Goal: Information Seeking & Learning: Learn about a topic

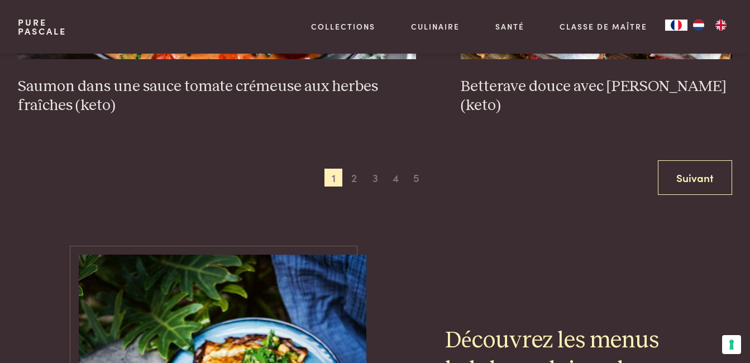
scroll to position [2152, 0]
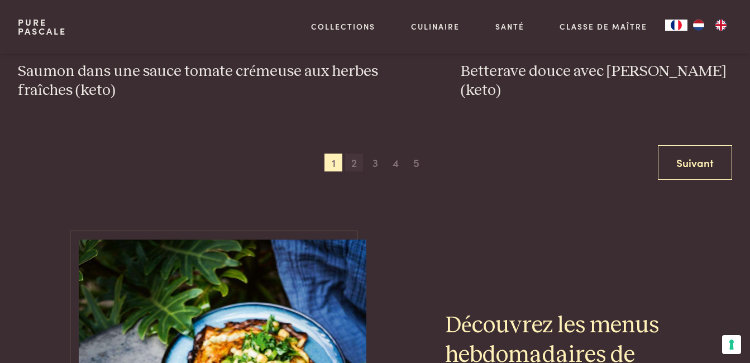
click at [353, 163] on span "2" at bounding box center [354, 163] width 18 height 18
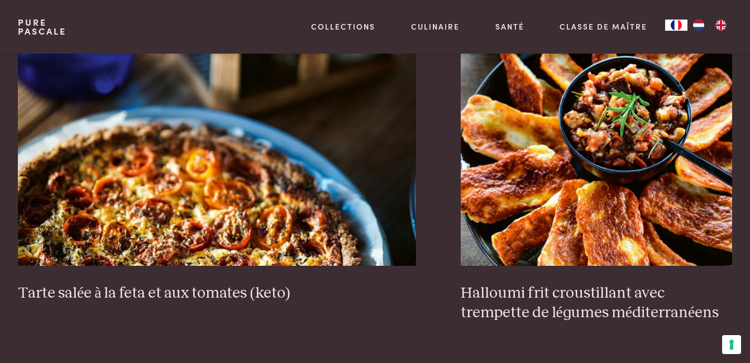
scroll to position [1018, 0]
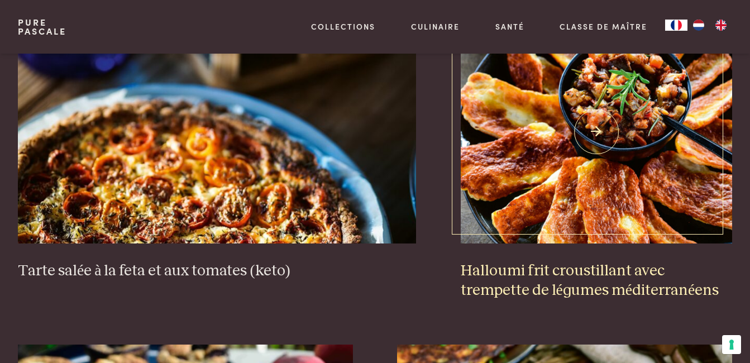
click at [574, 273] on h3 "Halloumi frit croustillant avec trempette de légumes méditerranéens" at bounding box center [597, 280] width 272 height 39
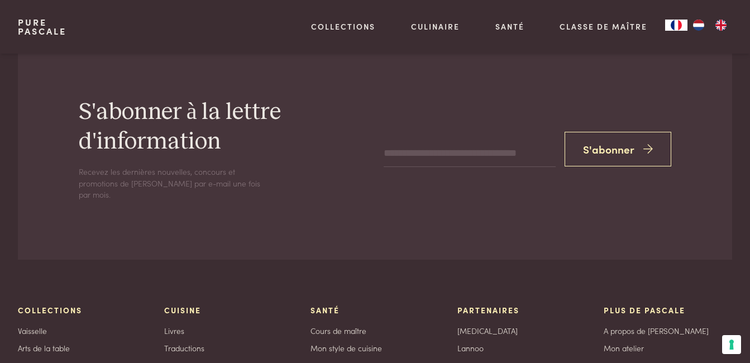
scroll to position [4718, 0]
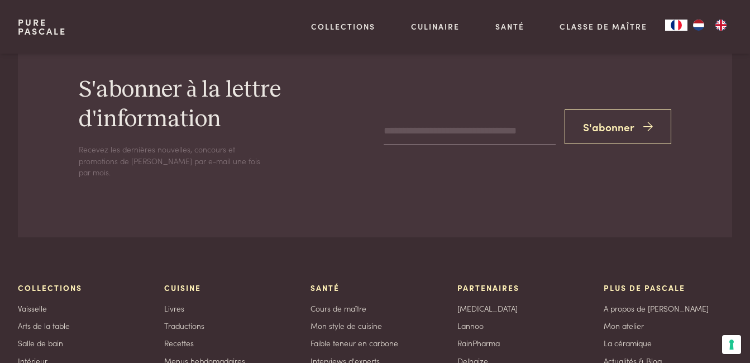
click at [479, 141] on input "email" at bounding box center [470, 131] width 172 height 27
type input "**********"
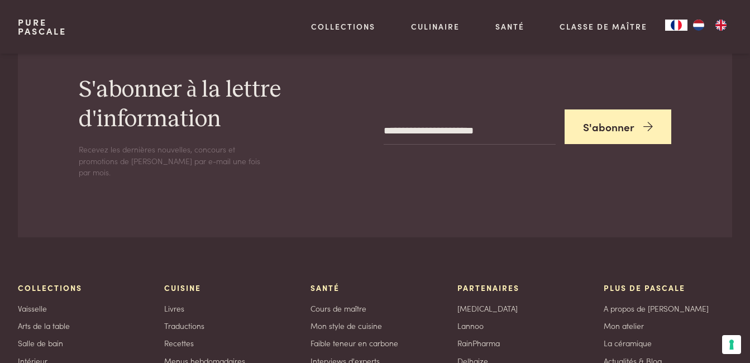
click at [625, 121] on button "S'abonner" at bounding box center [618, 126] width 107 height 35
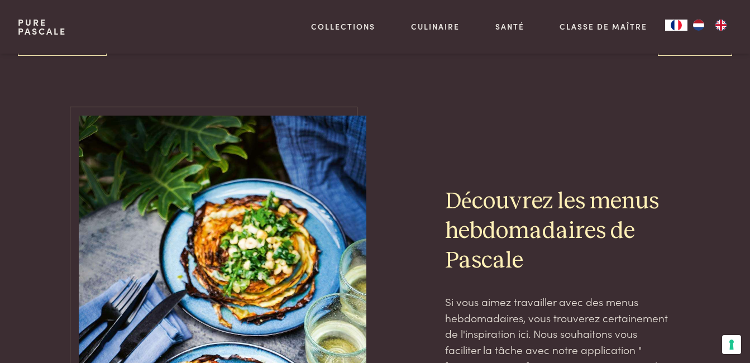
scroll to position [2246, 0]
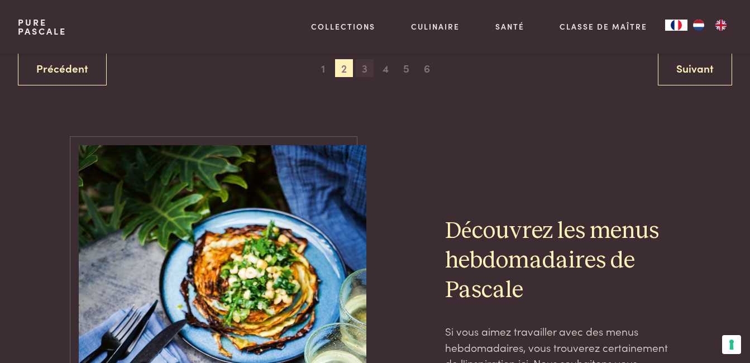
click at [364, 70] on span "3" at bounding box center [365, 68] width 18 height 18
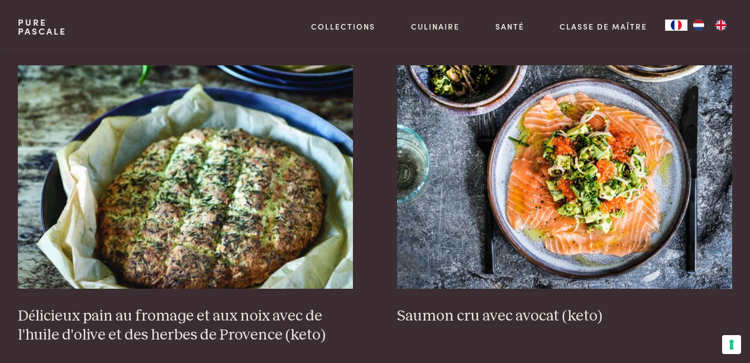
scroll to position [393, 0]
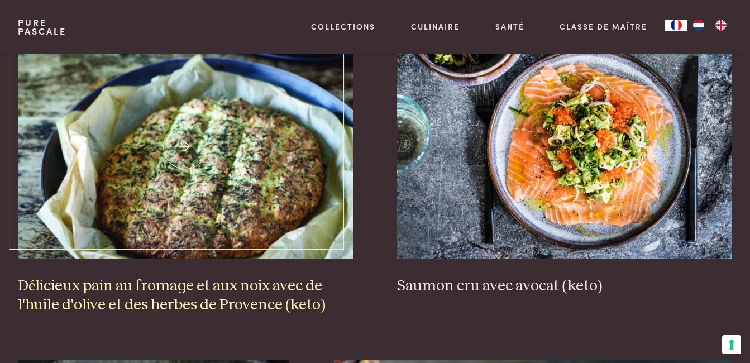
click at [160, 280] on h3 "Délicieux pain au fromage et aux noix avec de l'huile d'olive et des herbes de …" at bounding box center [185, 295] width 335 height 39
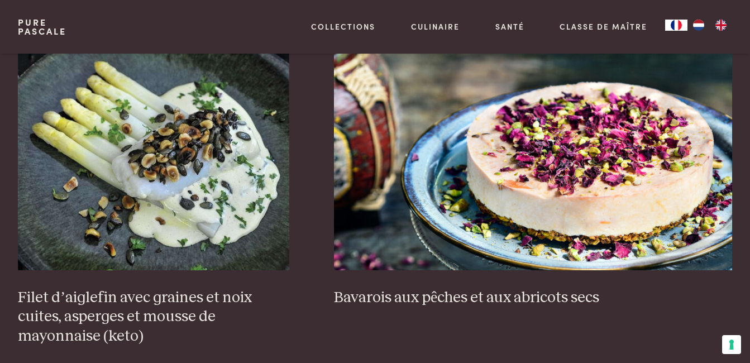
scroll to position [773, 0]
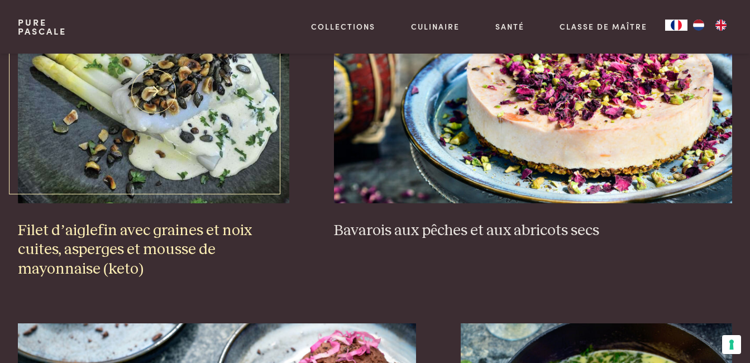
click at [150, 250] on h3 "Filet d’aiglefin avec graines et noix cuites, asperges et mousse de mayonnaise …" at bounding box center [154, 250] width 272 height 58
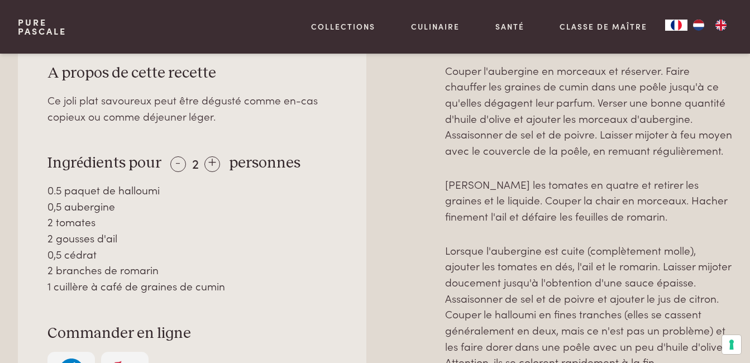
scroll to position [551, 0]
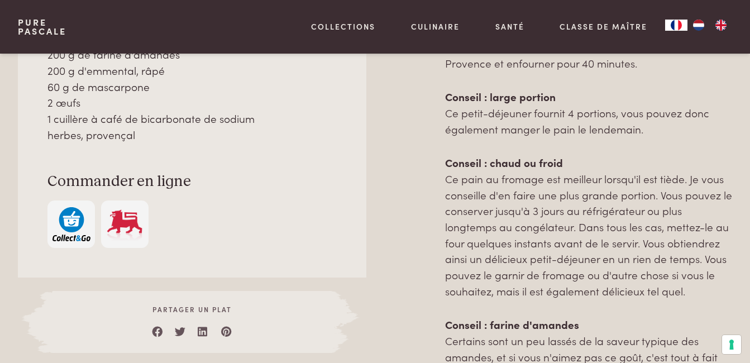
scroll to position [722, 0]
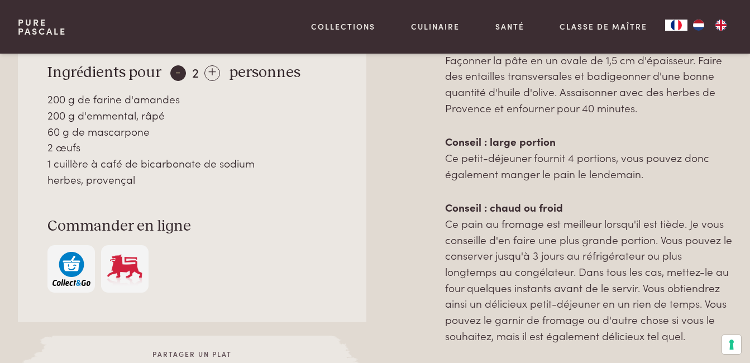
click at [173, 75] on div "-" at bounding box center [178, 73] width 16 height 16
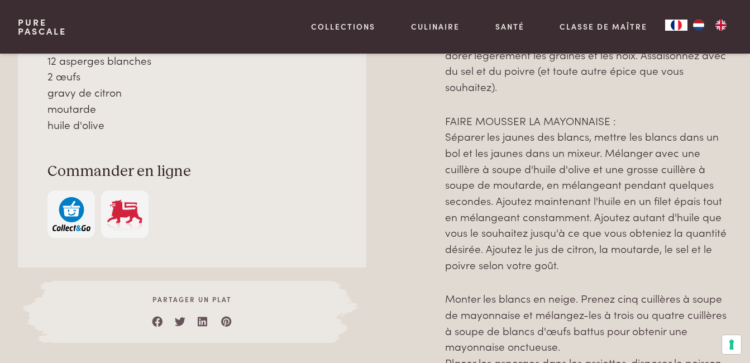
scroll to position [700, 0]
